Goal: Check status

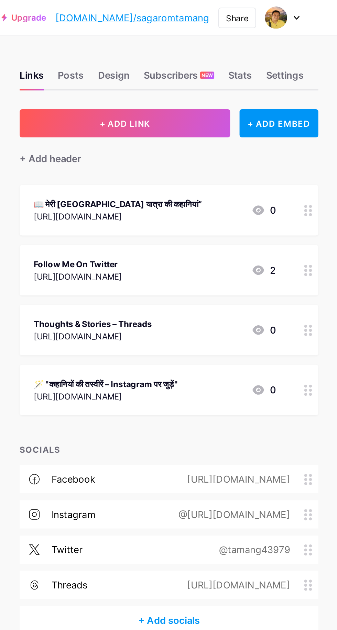
click at [283, 46] on div "Stats" at bounding box center [280, 46] width 14 height 12
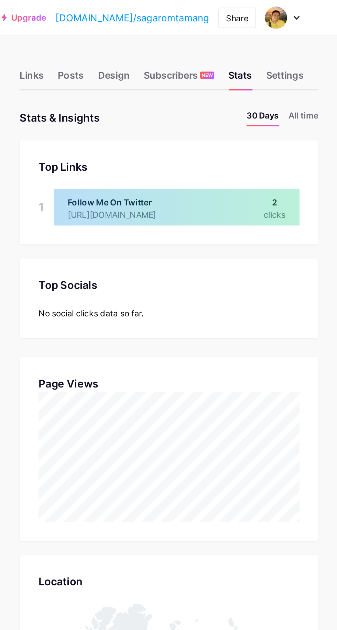
scroll to position [630, 337]
click at [324, 68] on li "All time" at bounding box center [317, 69] width 18 height 10
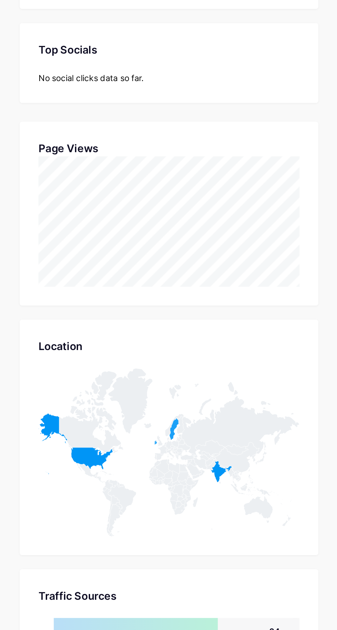
scroll to position [0, 0]
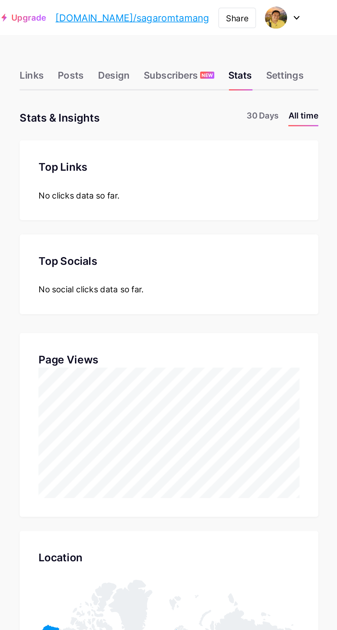
click at [301, 68] on li "30 Days" at bounding box center [293, 69] width 19 height 10
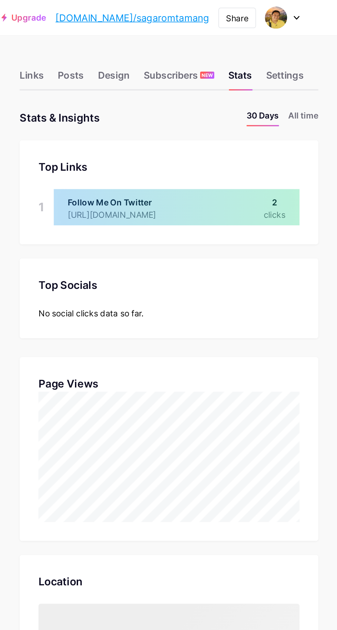
scroll to position [630, 337]
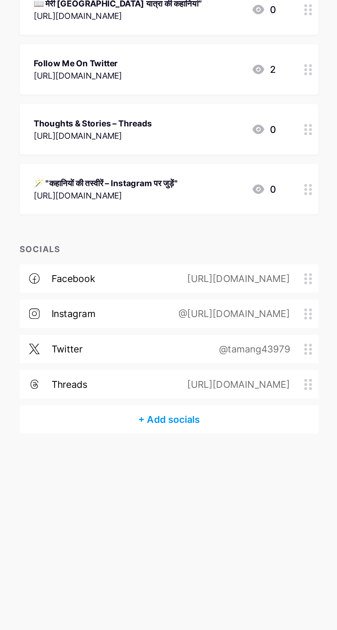
scroll to position [28, 0]
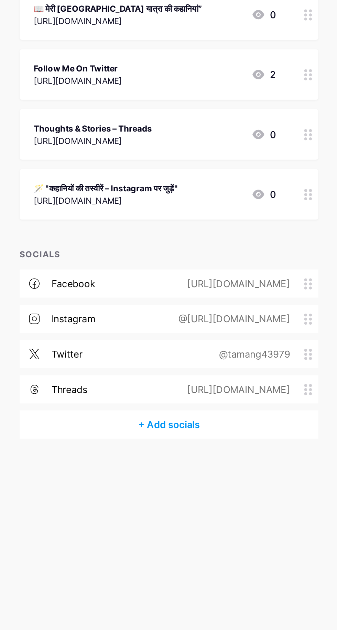
click at [286, 447] on div "Links Posts Design Subscribers NEW Stats Settings + ADD LINK + ADD EMBED + Add …" at bounding box center [168, 315] width 337 height 630
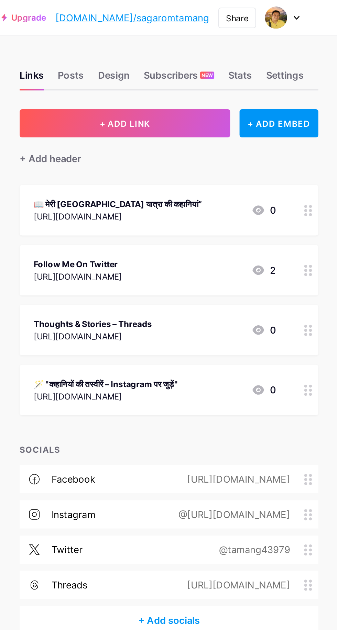
scroll to position [0, 0]
